Goal: Transaction & Acquisition: Purchase product/service

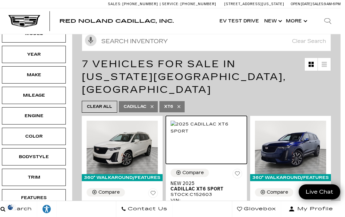
click at [220, 120] on img at bounding box center [206, 127] width 71 height 14
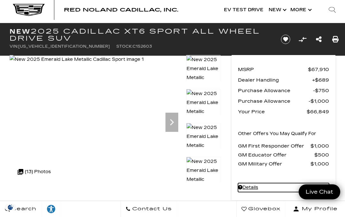
click at [251, 190] on link "Details - about pricing for: New 2025 Cadillac XT6 Sport All Wheel Drive SUV" at bounding box center [283, 187] width 91 height 9
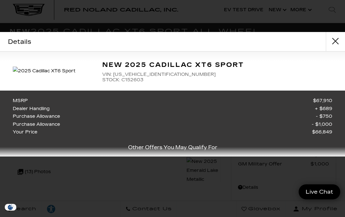
scroll to position [8, 0]
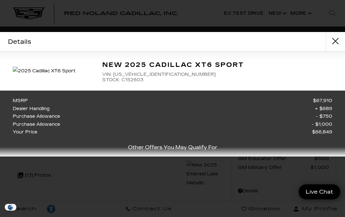
click at [252, 189] on div "Details Form Opened Details New 2025 Cadillac XT6 Sport VIN: [US_VEHICLE_IDENTI…" at bounding box center [172, 108] width 345 height 217
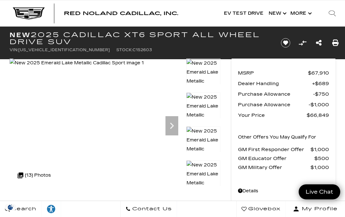
click at [175, 128] on icon "Next" at bounding box center [172, 125] width 13 height 13
click at [173, 126] on icon "Next" at bounding box center [172, 125] width 4 height 6
click at [173, 128] on icon "Next" at bounding box center [172, 125] width 13 height 13
click at [175, 128] on icon "Next" at bounding box center [172, 125] width 13 height 13
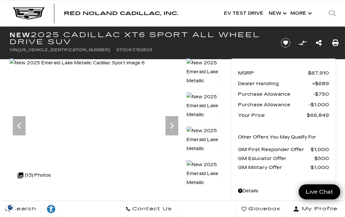
click at [176, 127] on icon "Next" at bounding box center [172, 125] width 13 height 13
click at [174, 130] on icon "Next" at bounding box center [172, 125] width 13 height 13
click at [175, 126] on icon "Next" at bounding box center [172, 125] width 13 height 13
click at [173, 130] on icon "Next" at bounding box center [172, 125] width 13 height 13
click at [205, 105] on img at bounding box center [203, 114] width 35 height 45
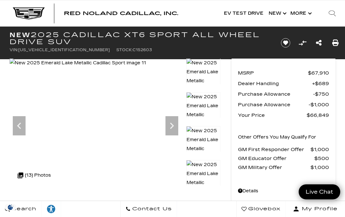
click at [204, 138] on img at bounding box center [203, 148] width 35 height 45
click at [203, 169] on img at bounding box center [203, 182] width 35 height 45
